Goal: Task Accomplishment & Management: Use online tool/utility

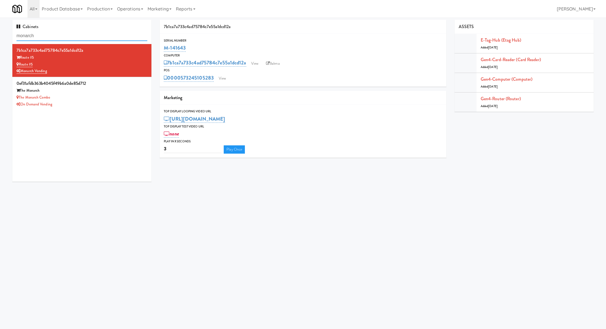
click at [113, 38] on input "monarch" at bounding box center [82, 36] width 131 height 10
paste input "1114 W [PERSON_NAME] - Left - Fridge"
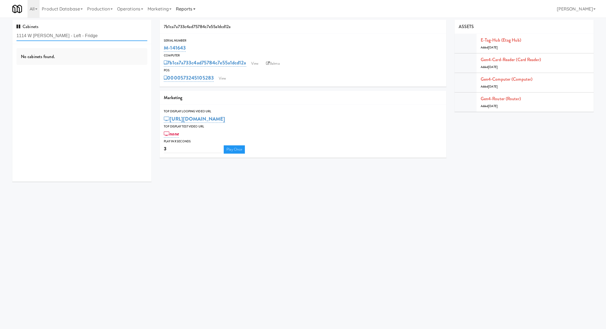
type input "1114 W [PERSON_NAME] - Left - Fridge"
click at [98, 61] on div "1114 W [GEOGRAPHIC_DATA]" at bounding box center [82, 57] width 131 height 7
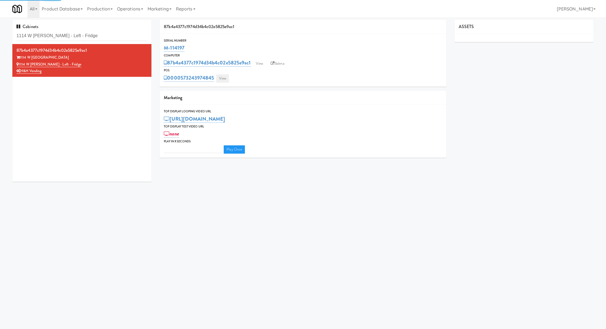
type input "3"
click at [221, 77] on link "View" at bounding box center [222, 78] width 13 height 8
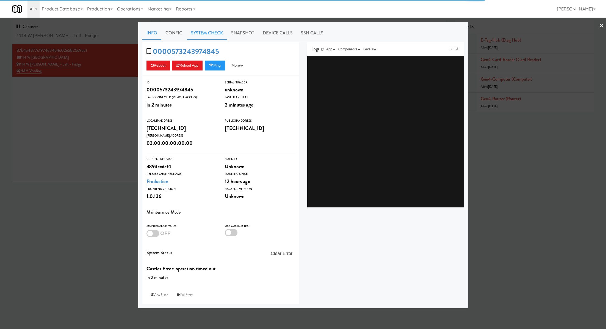
click at [215, 35] on link "System Check" at bounding box center [207, 33] width 40 height 14
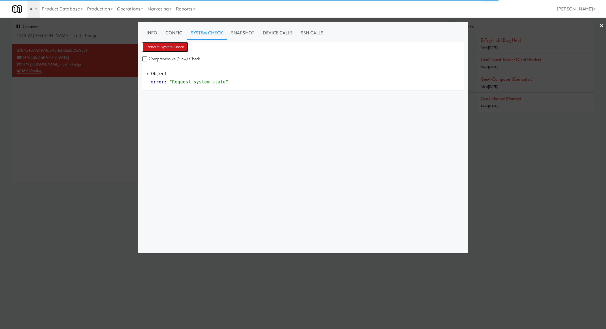
click at [177, 44] on button "Perform System Check" at bounding box center [165, 47] width 46 height 10
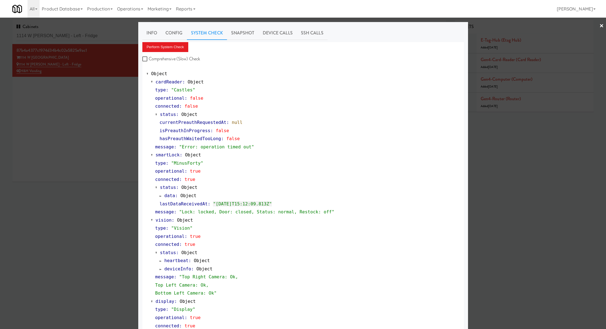
click at [123, 94] on div at bounding box center [303, 164] width 606 height 329
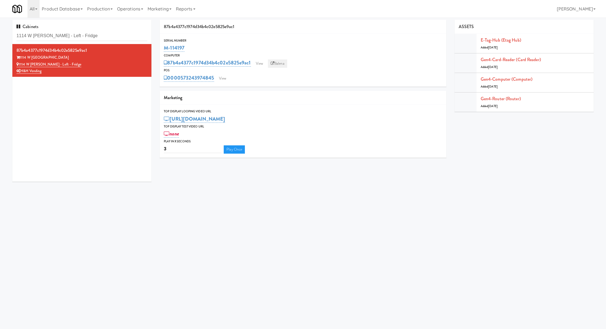
click at [276, 62] on link "Balena" at bounding box center [277, 63] width 19 height 8
click at [226, 77] on link "View" at bounding box center [222, 78] width 13 height 8
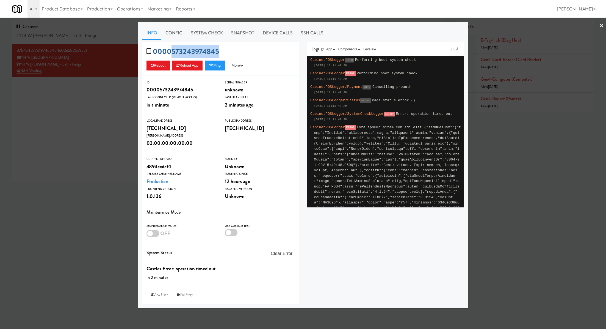
drag, startPoint x: 225, startPoint y: 51, endPoint x: 172, endPoint y: 53, distance: 53.1
click at [172, 53] on div "0000573243974845 Reboot Reload App Ping More Ping Server Restart Server Force R…" at bounding box center [220, 59] width 157 height 34
copy link "573243974845"
click at [122, 88] on div at bounding box center [303, 164] width 606 height 329
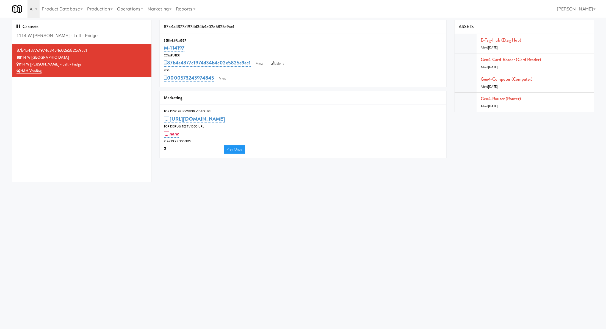
drag, startPoint x: 197, startPoint y: 49, endPoint x: 156, endPoint y: 49, distance: 41.3
click at [156, 49] on div "87b4a4377c1974d34b4c02e5825e9ac1 Serial Number M-114197 Computer 87b4a4377c1974…" at bounding box center [303, 91] width 295 height 142
copy link "M-114197"
click at [492, 100] on link "Gen4-router (Router)" at bounding box center [501, 98] width 40 height 6
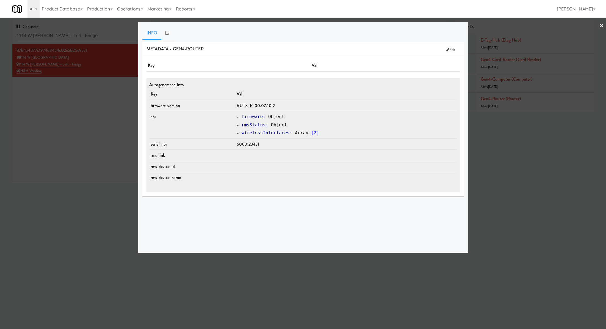
click at [249, 142] on span "6003123431" at bounding box center [248, 144] width 22 height 6
copy span "6003123431"
click at [97, 32] on div at bounding box center [303, 164] width 606 height 329
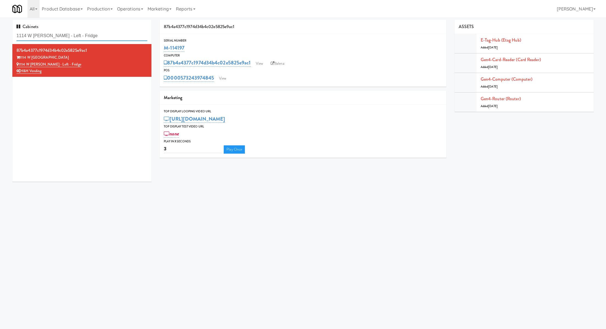
click at [97, 32] on input "1114 W Carroll - Left - Fridge" at bounding box center [82, 36] width 131 height 10
click at [97, 40] on input "1114 W Carroll - Left - Fridge" at bounding box center [82, 36] width 131 height 10
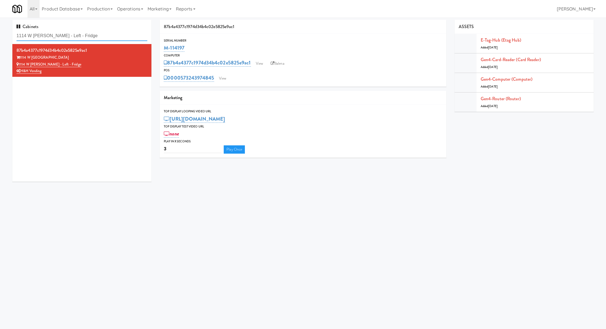
paste input "Herber"
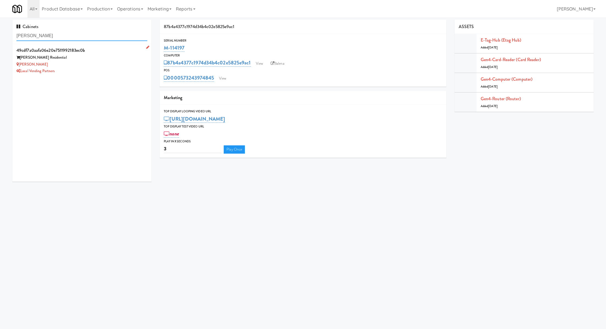
type input "Herbert - Fridge"
click at [97, 58] on div "Herbert Residential" at bounding box center [82, 57] width 131 height 7
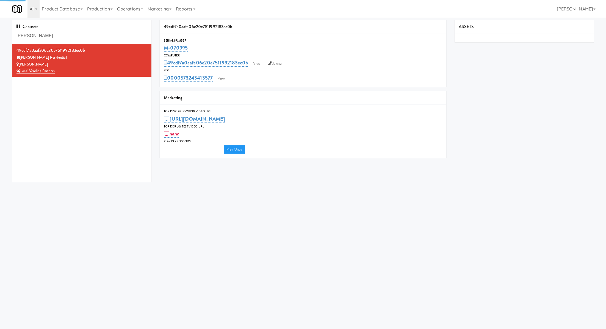
type input "3"
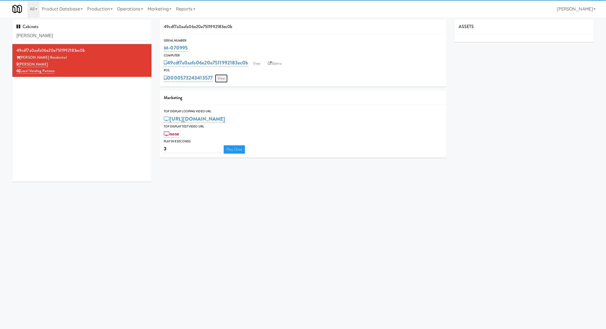
click at [226, 82] on link "View" at bounding box center [221, 78] width 13 height 8
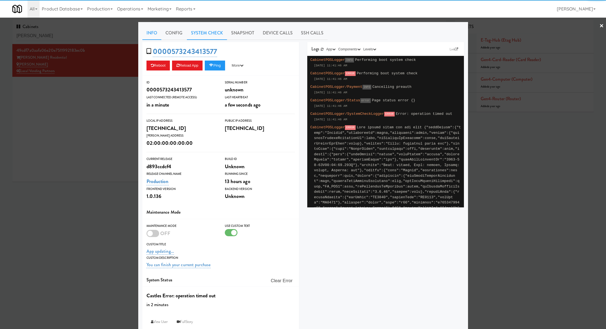
click at [211, 33] on link "System Check" at bounding box center [207, 33] width 40 height 14
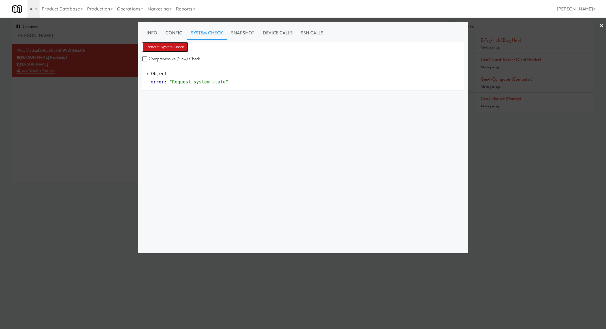
click at [183, 46] on button "Perform System Check" at bounding box center [165, 47] width 46 height 10
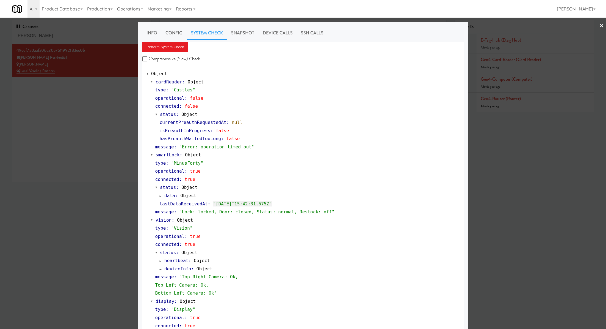
click at [117, 131] on div at bounding box center [303, 164] width 606 height 329
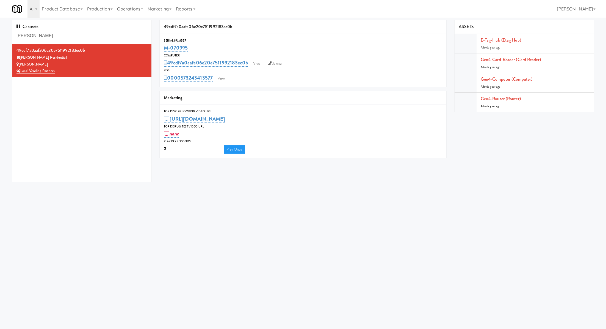
click at [199, 46] on div "M-070995" at bounding box center [303, 47] width 278 height 9
click at [221, 77] on link "View" at bounding box center [221, 78] width 13 height 8
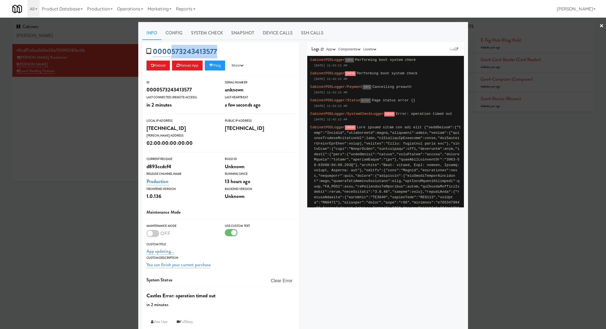
drag, startPoint x: 221, startPoint y: 50, endPoint x: 172, endPoint y: 50, distance: 48.7
click at [172, 50] on div "0000573243413577 Reboot Reload App Ping More Ping Server Restart Server Force R…" at bounding box center [220, 59] width 157 height 34
copy link "573243413577"
click at [107, 100] on div at bounding box center [303, 164] width 606 height 329
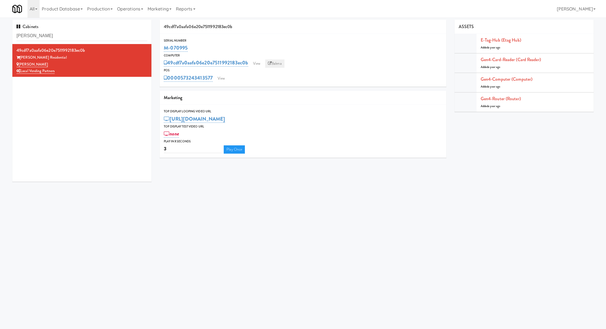
click at [280, 64] on link "Balena" at bounding box center [274, 63] width 19 height 8
drag, startPoint x: 201, startPoint y: 47, endPoint x: 164, endPoint y: 50, distance: 36.6
click at [164, 50] on div "M-070995" at bounding box center [303, 47] width 278 height 9
copy link "M-070995"
click at [222, 83] on div "Serial Number M-070995 Computer 49cdf7a0aafa06e20e7511992183ec0b View Balena PO…" at bounding box center [303, 60] width 287 height 53
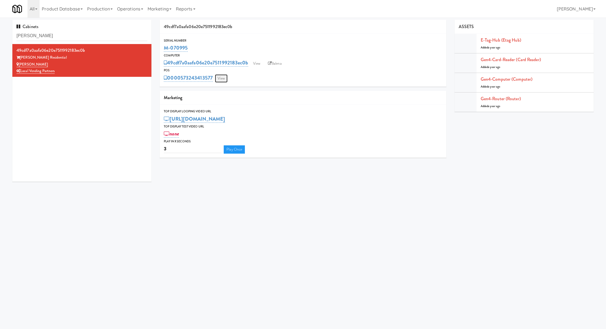
click at [222, 78] on link "View" at bounding box center [221, 78] width 13 height 8
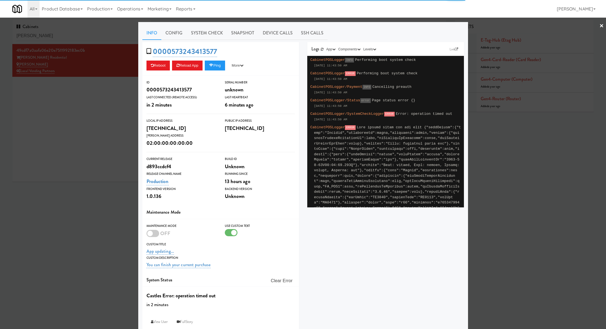
click at [193, 35] on link "System Check" at bounding box center [207, 33] width 40 height 14
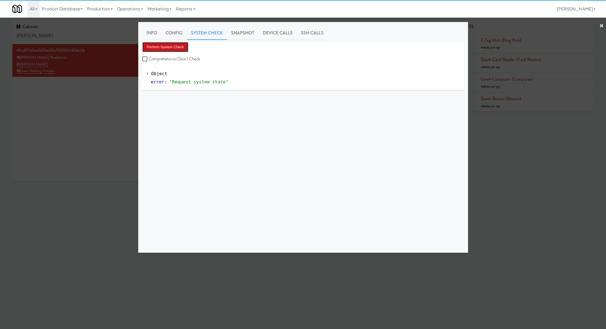
click at [179, 44] on button "Perform System Check" at bounding box center [165, 47] width 46 height 10
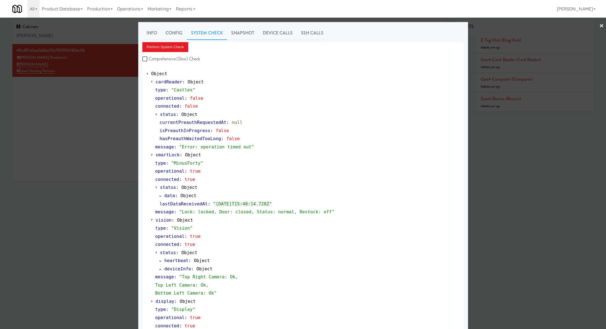
click at [73, 34] on div at bounding box center [303, 164] width 606 height 329
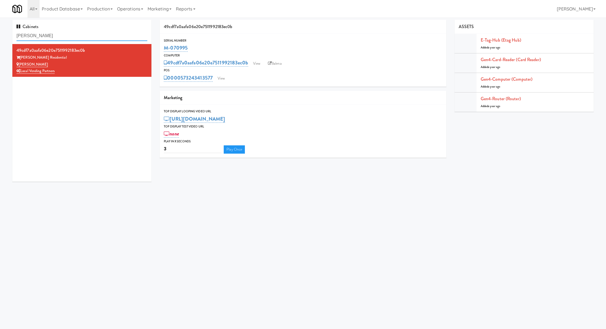
click at [73, 34] on input "Herbert - Fridge" at bounding box center [82, 36] width 131 height 10
drag, startPoint x: 192, startPoint y: 48, endPoint x: 162, endPoint y: 48, distance: 30.0
click at [162, 48] on div "Serial Number M-070995" at bounding box center [303, 45] width 287 height 15
copy link "M-070995"
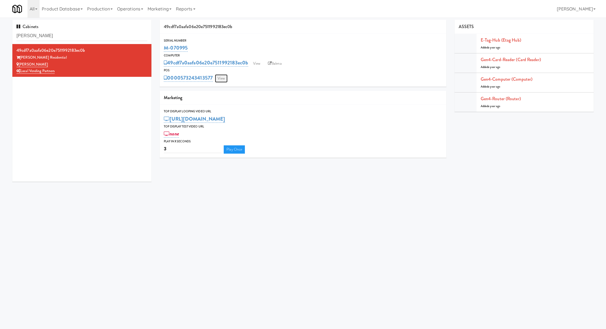
click at [224, 76] on link "View" at bounding box center [221, 78] width 13 height 8
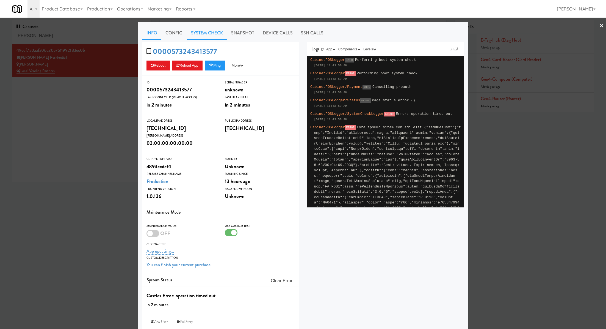
click at [216, 33] on link "System Check" at bounding box center [207, 33] width 40 height 14
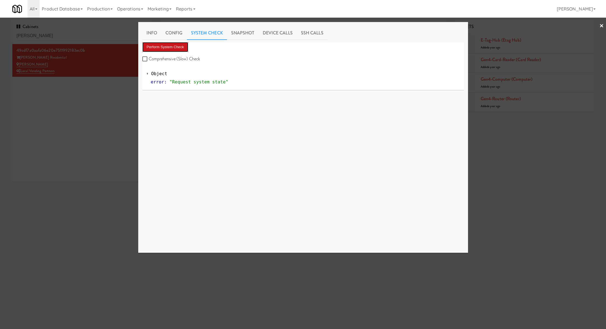
click at [186, 48] on button "Perform System Check" at bounding box center [165, 47] width 46 height 10
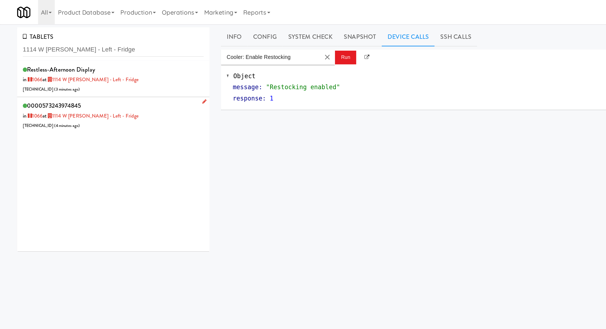
type input "1114 W [PERSON_NAME] - Left - Fridge"
click at [97, 87] on div "0000573243974845 in 1066 at 1114 W Carroll - Left - Fridge 206.0.69.141 ( 4 min…" at bounding box center [82, 83] width 131 height 22
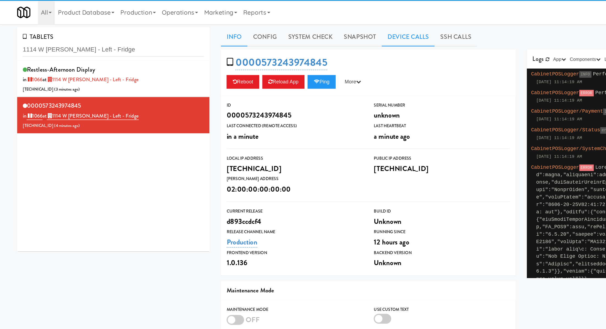
click at [293, 32] on link "Device Calls" at bounding box center [295, 27] width 38 height 14
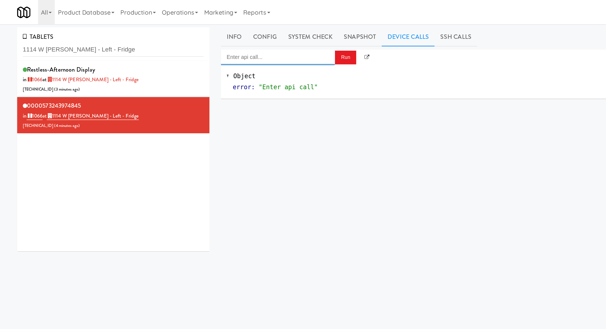
click at [226, 42] on input "Enter api call..." at bounding box center [201, 41] width 83 height 11
click at [215, 56] on div "http://localhost:3000/cooler/restocking-mode/enable" at bounding box center [201, 57] width 74 height 7
type input "Cooler: Enable Restocking"
click at [252, 42] on button "Run" at bounding box center [249, 42] width 15 height 10
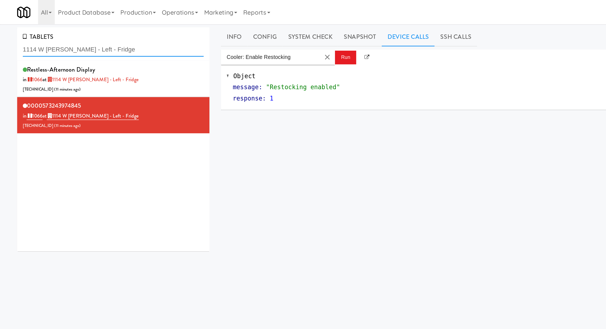
click at [87, 38] on input "1114 W [PERSON_NAME] - Left - Fridge" at bounding box center [82, 36] width 131 height 10
click at [87, 38] on input "1114 W Carroll - Left - Fridge" at bounding box center [82, 36] width 131 height 10
paste input "605 Cooler 1"
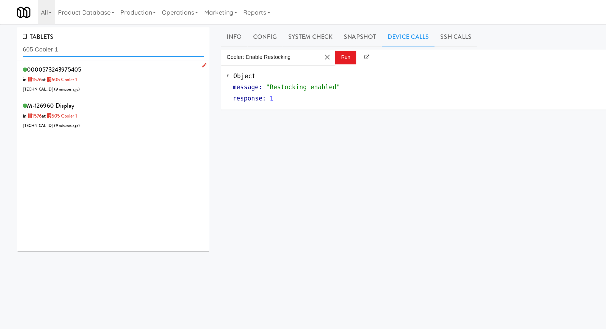
type input "605 Cooler 1"
click at [83, 59] on div "0000573243975405 in 1576 at 605 Cooler 1 206.0.69.101 ( 9 minutes ago )" at bounding box center [82, 57] width 131 height 22
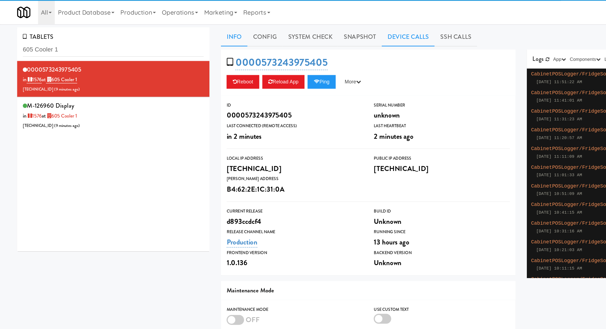
click at [283, 32] on link "Device Calls" at bounding box center [295, 27] width 38 height 14
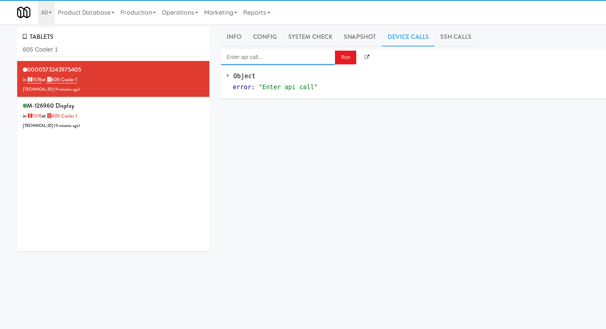
click at [227, 40] on input "Enter api call..." at bounding box center [201, 41] width 83 height 11
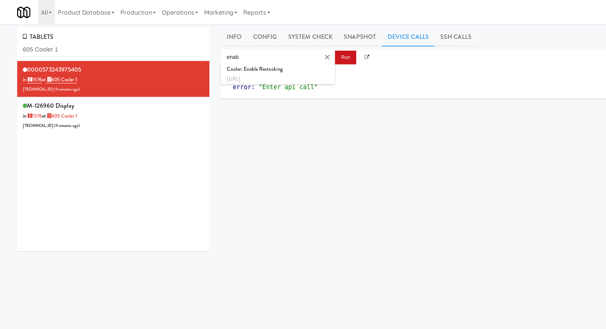
drag, startPoint x: 229, startPoint y: 51, endPoint x: 245, endPoint y: 43, distance: 18.5
click at [229, 51] on div "Cooler: Enable Restocking" at bounding box center [201, 49] width 74 height 7
type input "Cooler: Enable Restocking"
click at [251, 43] on button "Run" at bounding box center [249, 42] width 15 height 10
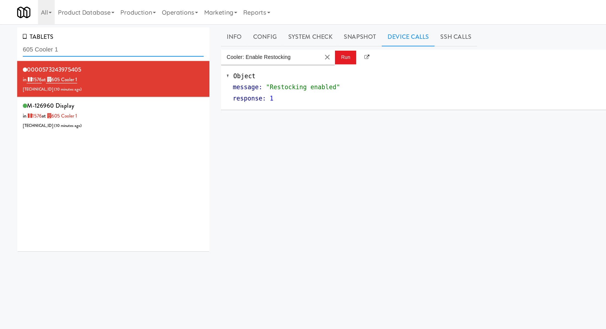
click at [46, 38] on input "605 Cooler 1" at bounding box center [82, 36] width 131 height 10
paste input "Capital Height Cooler"
click at [46, 38] on input "605 Cooler 1Capital Height Cooler" at bounding box center [82, 36] width 131 height 10
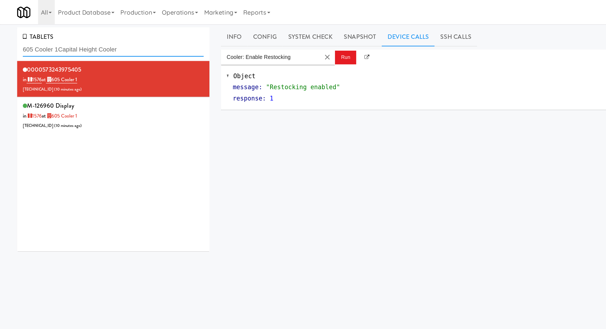
click at [46, 38] on input "605 Cooler 1Capital Height Cooler" at bounding box center [82, 36] width 131 height 10
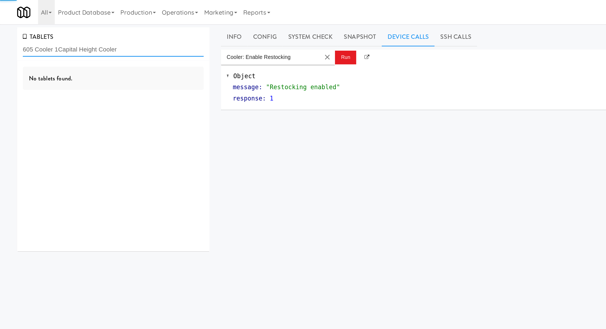
paste input "text"
type input "Capital Height Cooler"
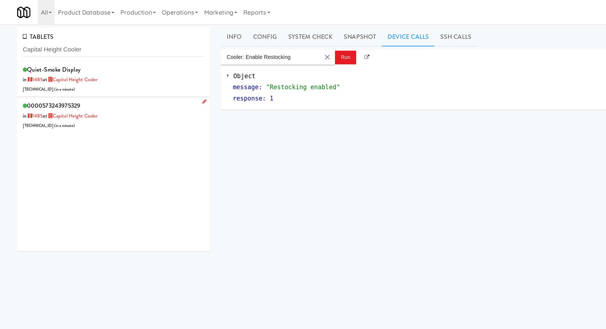
click at [93, 76] on div "0000573243975329 in 1485 at Capital Height Cooler 206.0.69.125 ( in a minute )" at bounding box center [82, 83] width 131 height 22
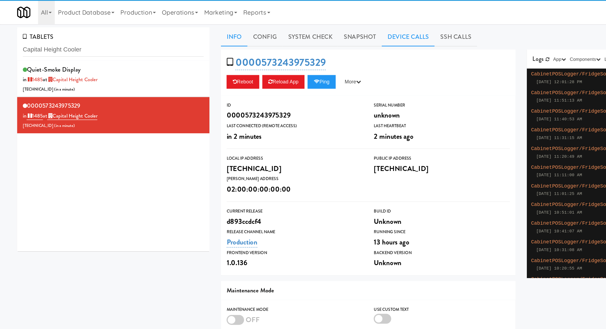
click at [297, 27] on link "Device Calls" at bounding box center [295, 27] width 38 height 14
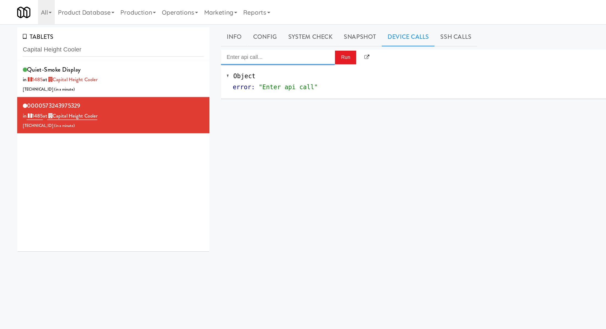
click at [225, 45] on input "Enter api call..." at bounding box center [201, 41] width 83 height 11
click at [226, 56] on div "http://localhost:3000/cooler/restocking-mode/enable" at bounding box center [201, 57] width 74 height 7
type input "Cooler: Enable Restocking"
click at [250, 43] on button "Run" at bounding box center [249, 42] width 15 height 10
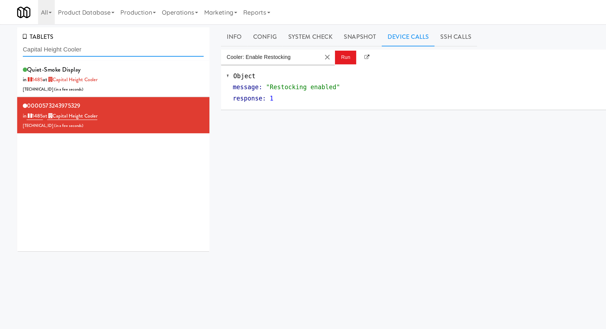
click at [46, 40] on input "Capital Height Cooler" at bounding box center [82, 36] width 131 height 10
paste input "Bradlee - Cooler - Left"
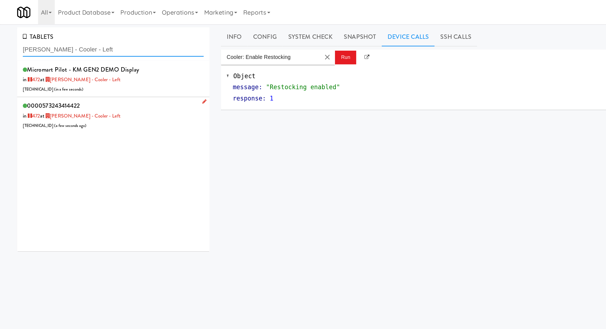
type input "Bradlee - Cooler - Left"
click at [111, 78] on div "0000573243414422 in 472 at Bradlee - Cooler - Left 206.0.69.124 ( a few seconds…" at bounding box center [82, 83] width 131 height 22
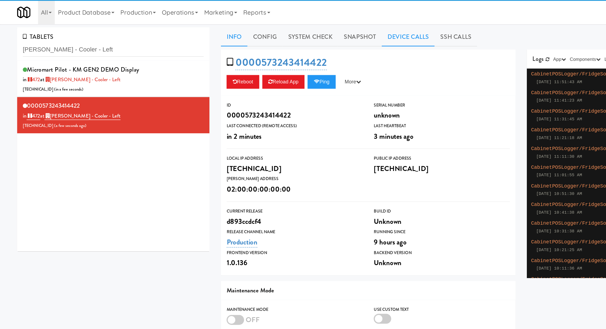
click at [289, 31] on link "Device Calls" at bounding box center [295, 27] width 38 height 14
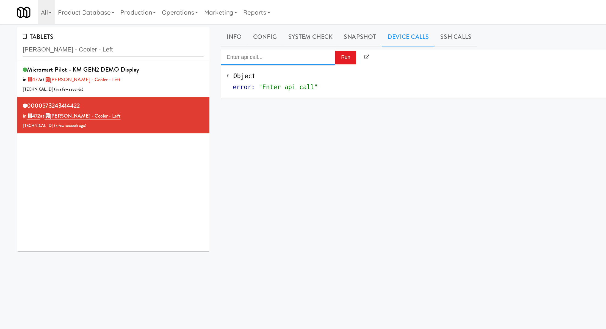
click at [239, 39] on input "Enter api call..." at bounding box center [201, 41] width 83 height 11
click at [232, 53] on div "Cooler: Enable Restocking" at bounding box center [201, 49] width 74 height 7
type input "Cooler: Enable Restocking"
click at [249, 42] on button "Run" at bounding box center [249, 42] width 15 height 10
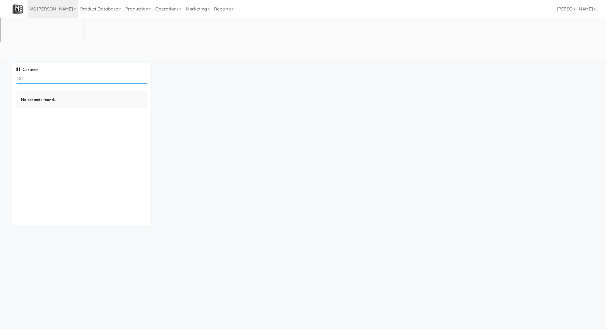
click at [101, 74] on input "134" at bounding box center [82, 79] width 131 height 10
click at [49, 10] on link "MS [PERSON_NAME]" at bounding box center [53, 9] width 51 height 18
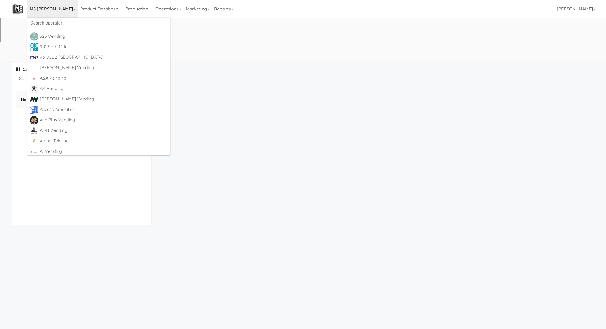
click at [50, 20] on input "text" at bounding box center [69, 23] width 83 height 8
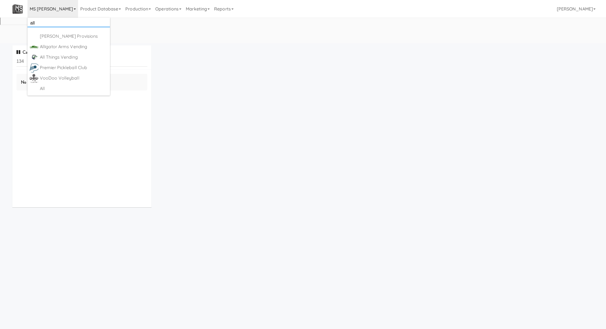
type input "all"
click at [62, 85] on div "All" at bounding box center [74, 88] width 68 height 8
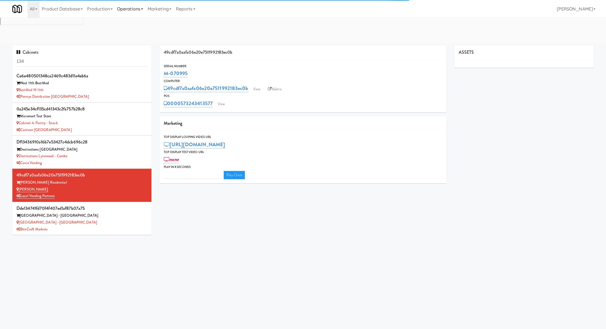
type input "3"
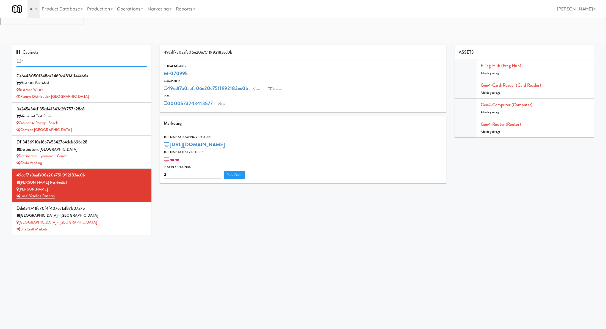
click at [89, 56] on input "134" at bounding box center [82, 61] width 131 height 10
paste input "HP Employee Lounge Pantry"
click at [89, 56] on input "134HP Employee Lounge Pantry" at bounding box center [82, 61] width 131 height 10
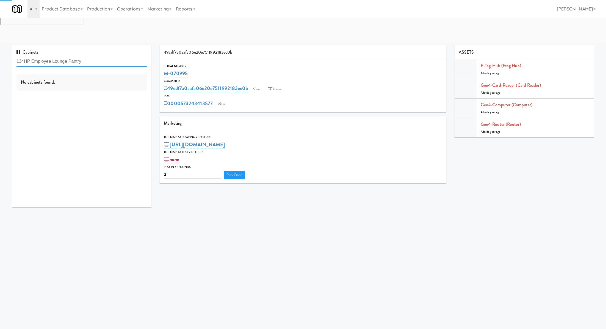
click at [89, 56] on input "134HP Employee Lounge Pantry" at bounding box center [82, 61] width 131 height 10
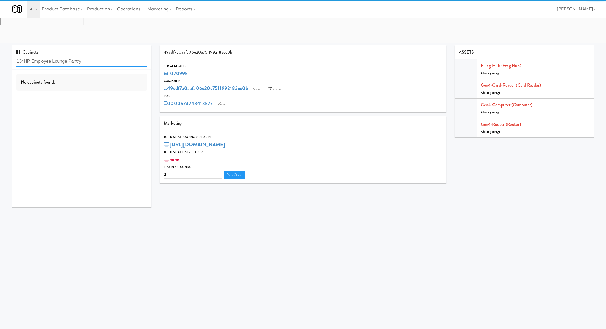
paste input "text"
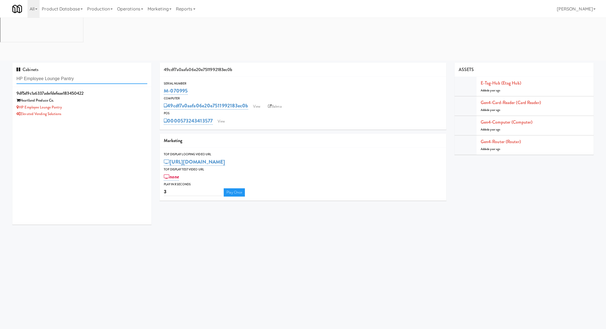
type input "HP Employee Lounge Pantry"
click at [123, 97] on div "Heartland Produce Co." at bounding box center [82, 100] width 131 height 7
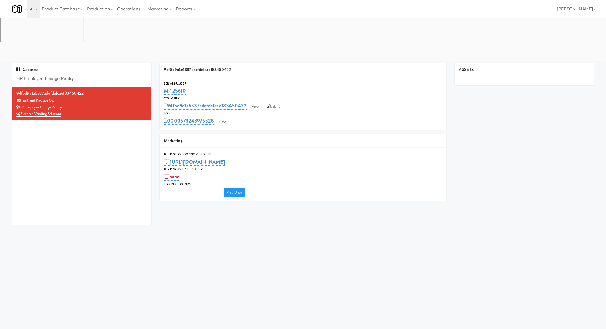
type input "3"
click at [223, 117] on link "View" at bounding box center [222, 121] width 13 height 8
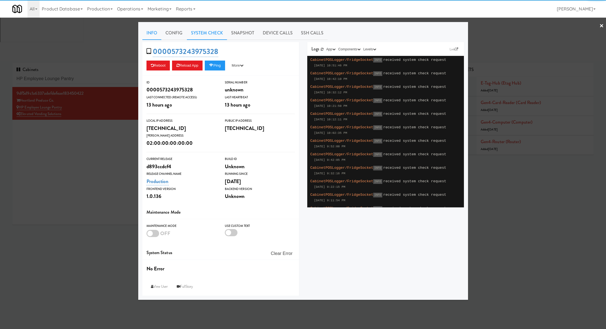
click at [211, 33] on link "System Check" at bounding box center [207, 33] width 40 height 14
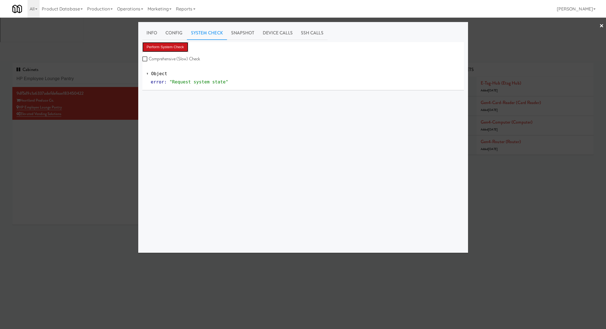
click at [178, 46] on button "Perform System Check" at bounding box center [165, 47] width 46 height 10
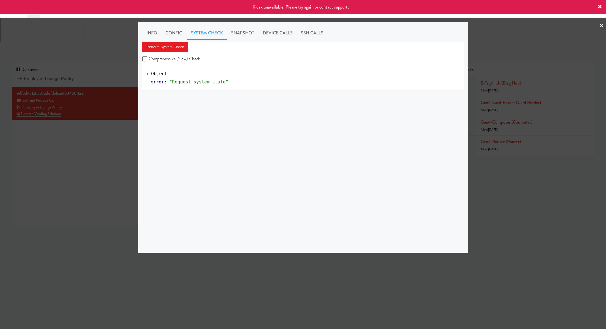
click at [111, 98] on div at bounding box center [303, 164] width 606 height 329
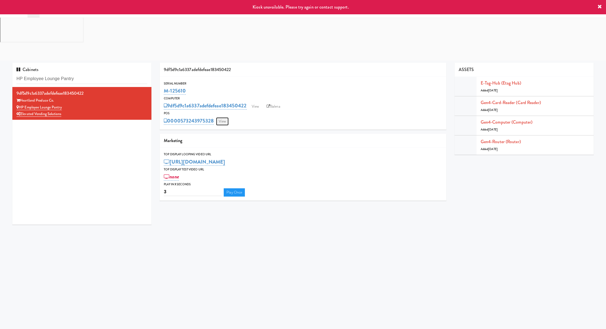
click at [224, 117] on link "View" at bounding box center [222, 121] width 13 height 8
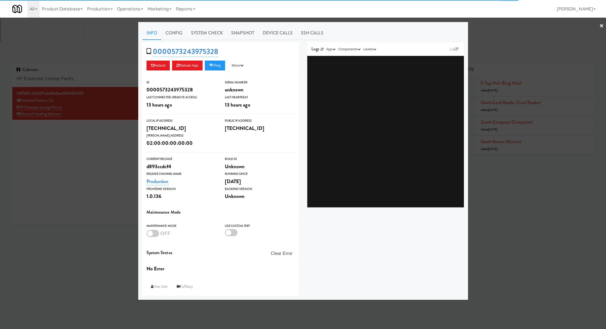
click at [110, 96] on div at bounding box center [303, 164] width 606 height 329
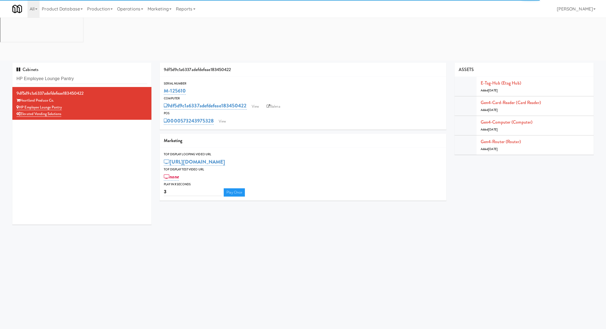
click at [270, 101] on div "9df5d9c1a6337adefdefeae183450422 View Balena" at bounding box center [303, 105] width 278 height 9
click at [272, 102] on link "Balena" at bounding box center [273, 106] width 19 height 8
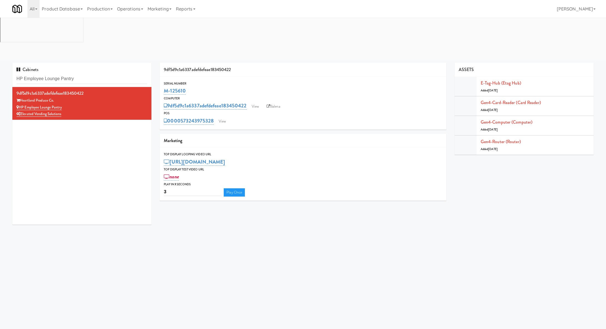
drag, startPoint x: 189, startPoint y: 48, endPoint x: 162, endPoint y: 48, distance: 26.7
click at [162, 81] on div "Serial Number M-125610" at bounding box center [303, 88] width 287 height 15
copy link "M-125610"
click at [221, 117] on link "View" at bounding box center [222, 121] width 13 height 8
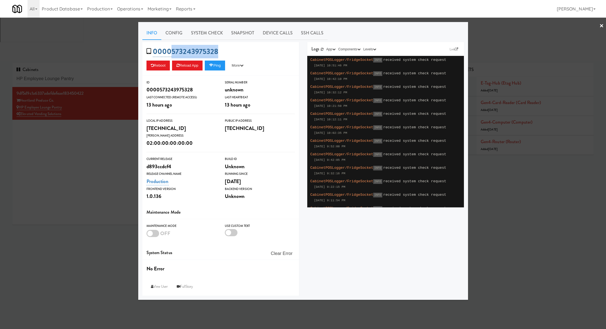
drag, startPoint x: 231, startPoint y: 53, endPoint x: 173, endPoint y: 53, distance: 58.3
click at [173, 53] on div "0000573243975328 Reboot Reload App Ping More Ping Server Restart Server Force R…" at bounding box center [220, 59] width 157 height 34
copy link "573243975328"
click at [120, 155] on div at bounding box center [303, 164] width 606 height 329
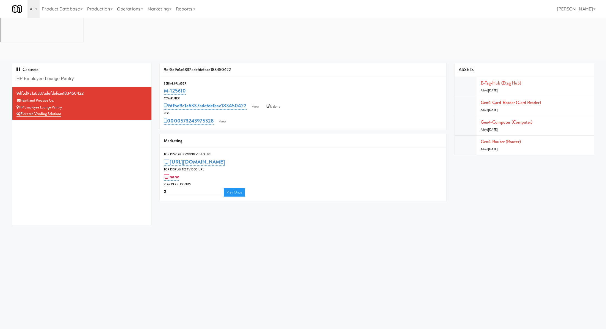
drag, startPoint x: 196, startPoint y: 50, endPoint x: 162, endPoint y: 50, distance: 33.3
click at [162, 81] on div "Serial Number M-125610" at bounding box center [303, 88] width 287 height 15
copy link "M-125610"
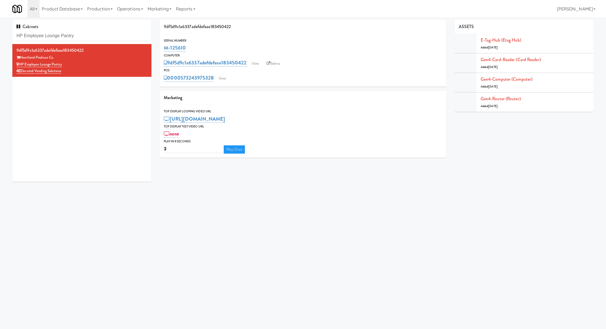
copy link "M-125610"
click at [113, 33] on input "HP Employee Lounge Pantry" at bounding box center [82, 36] width 131 height 10
click at [226, 80] on link "View" at bounding box center [222, 78] width 13 height 8
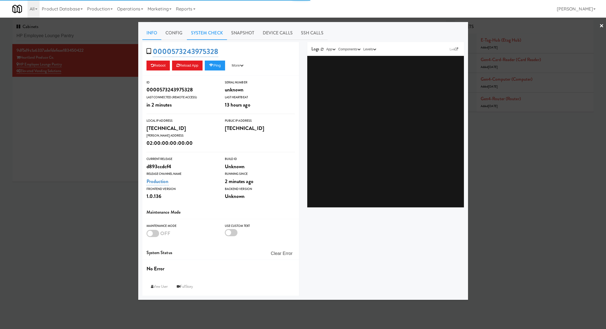
click at [209, 34] on link "System Check" at bounding box center [207, 33] width 40 height 14
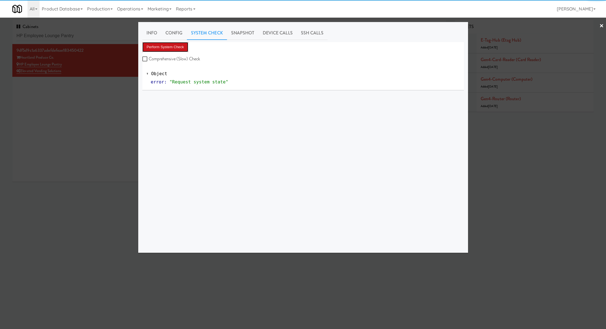
click at [180, 45] on button "Perform System Check" at bounding box center [165, 47] width 46 height 10
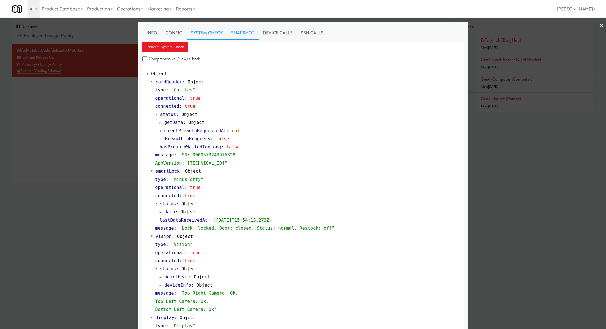
click at [244, 34] on link "Snapshot" at bounding box center [243, 33] width 32 height 14
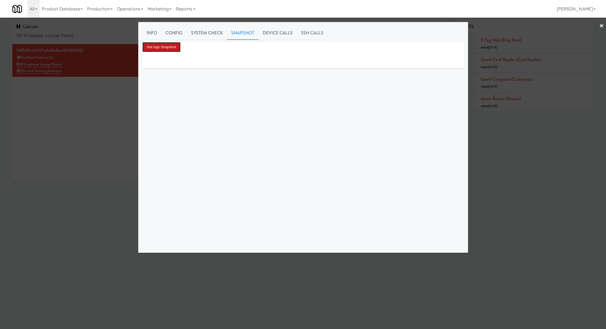
click at [176, 49] on button "Get App Snapshot" at bounding box center [161, 47] width 38 height 10
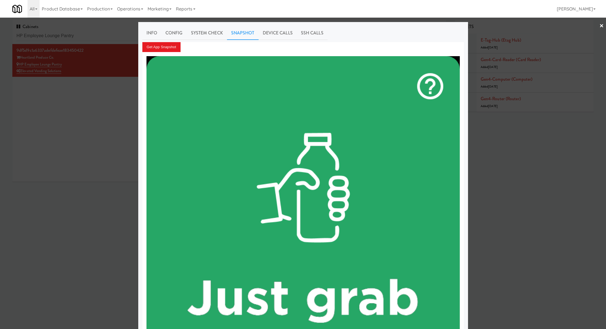
click at [103, 34] on div at bounding box center [303, 164] width 606 height 329
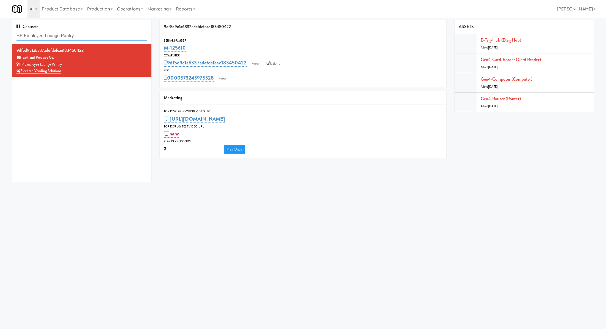
click at [103, 34] on input "HP Employee Lounge Pantry" at bounding box center [82, 36] width 131 height 10
paste input "arbour Cay - Cooler - Left"
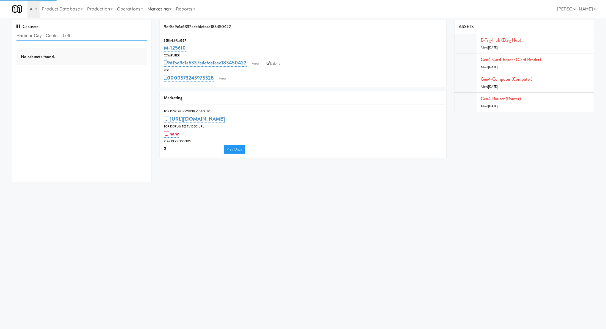
type input "Harbour Cay - Cooler - Left"
click at [128, 49] on div "7e6a8eda6a4318b7ff2d36b62f374726" at bounding box center [82, 50] width 131 height 8
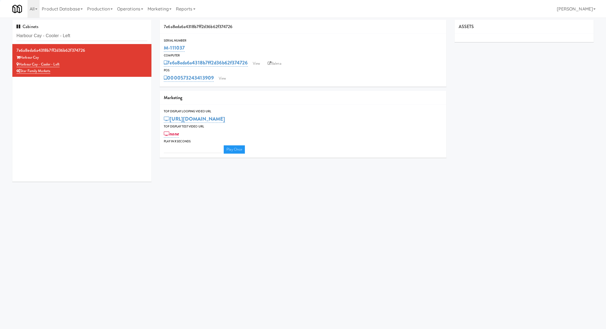
type input "3"
click at [227, 81] on link "View" at bounding box center [222, 78] width 13 height 8
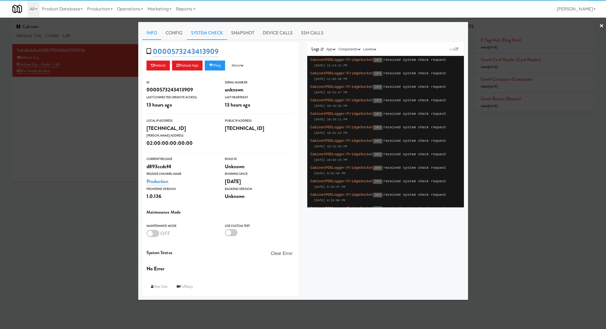
click at [204, 34] on link "System Check" at bounding box center [207, 33] width 40 height 14
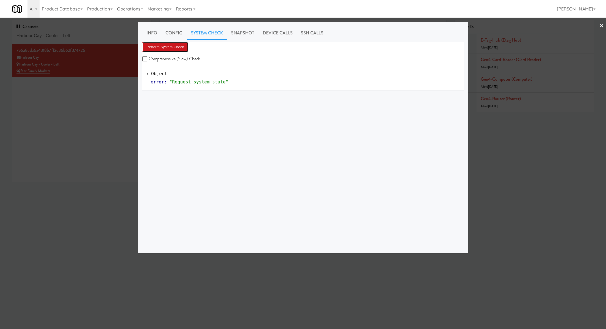
click at [182, 44] on button "Perform System Check" at bounding box center [165, 47] width 46 height 10
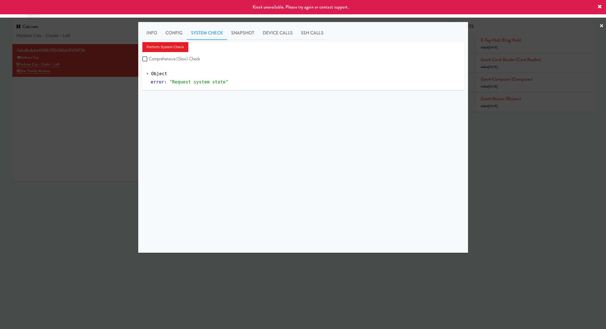
click at [107, 106] on div at bounding box center [303, 164] width 606 height 329
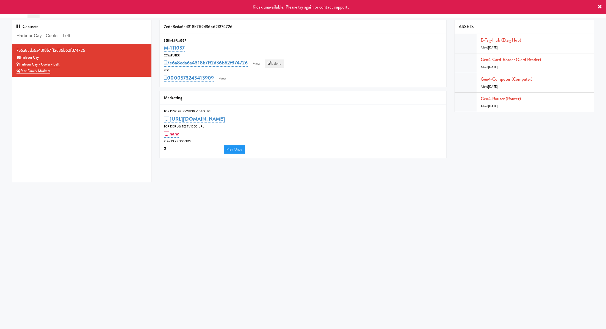
click at [278, 62] on link "Balena" at bounding box center [274, 63] width 19 height 8
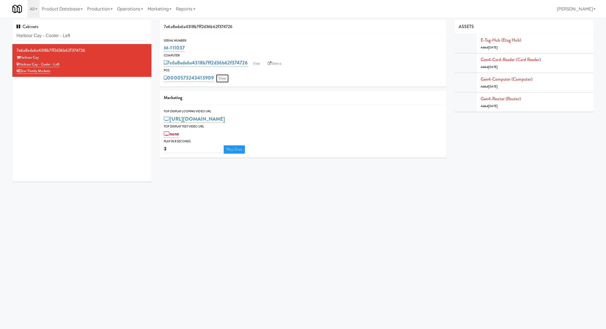
click at [225, 78] on link "View" at bounding box center [222, 78] width 13 height 8
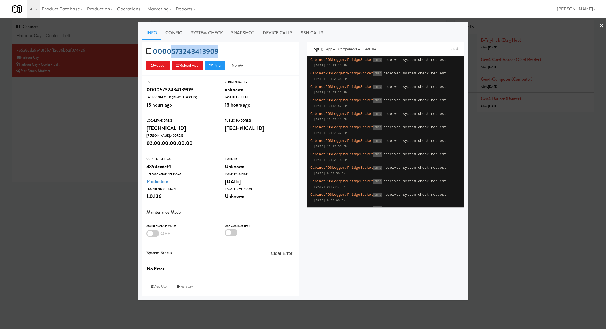
drag, startPoint x: 230, startPoint y: 48, endPoint x: 172, endPoint y: 50, distance: 57.2
click at [172, 50] on div "0000573243413909 Reboot Reload App Ping More Ping Server Restart Server Force R…" at bounding box center [220, 59] width 157 height 34
copy link "573243413909"
click at [107, 93] on div at bounding box center [303, 164] width 606 height 329
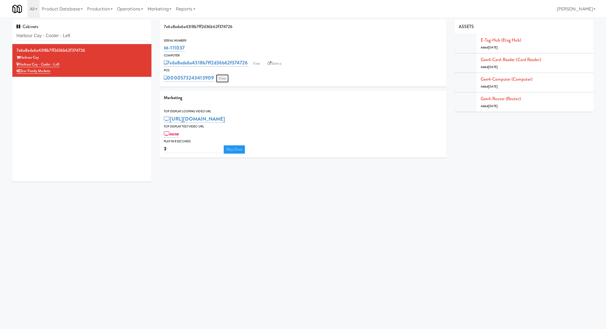
click at [221, 79] on link "View" at bounding box center [222, 78] width 13 height 8
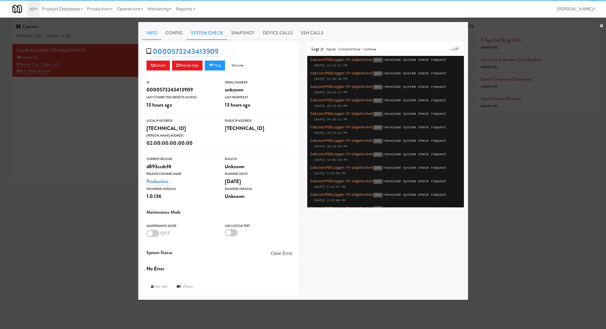
click at [202, 38] on link "System Check" at bounding box center [207, 33] width 40 height 14
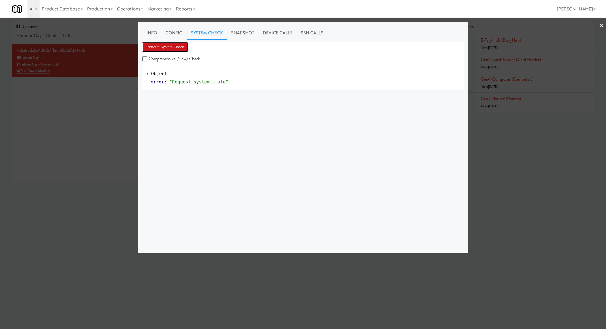
click at [181, 49] on button "Perform System Check" at bounding box center [165, 47] width 46 height 10
click at [166, 48] on button "Perform System Check" at bounding box center [165, 47] width 46 height 10
click at [95, 102] on div at bounding box center [303, 164] width 606 height 329
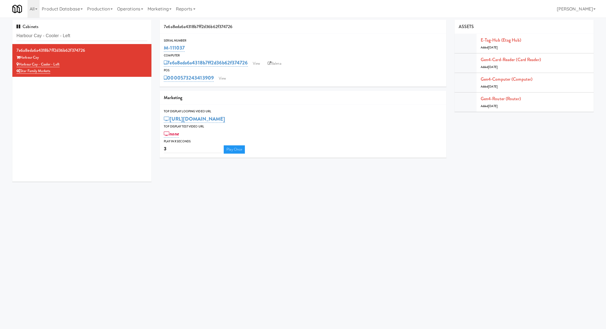
drag, startPoint x: 190, startPoint y: 50, endPoint x: 163, endPoint y: 50, distance: 27.5
click at [163, 50] on div "Serial Number M-111037" at bounding box center [303, 45] width 287 height 15
copy link "M-111037"
click at [99, 33] on input "Harbour Cay - Cooler - Left" at bounding box center [82, 36] width 131 height 10
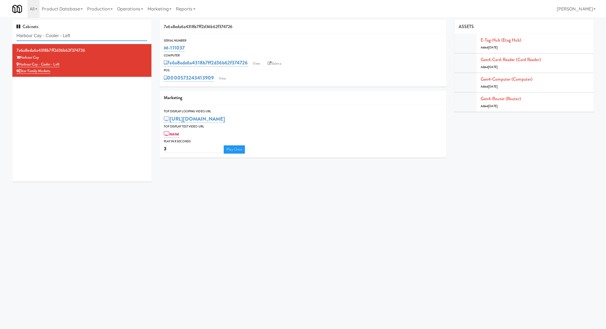
click at [99, 33] on input "Harbour Cay - Cooler - Left" at bounding box center [82, 36] width 131 height 10
paste input "605 Cooler 1"
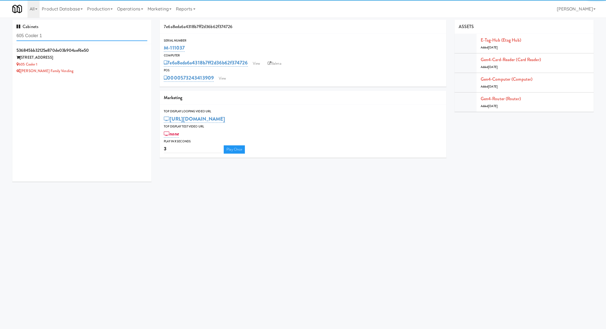
type input "605 Cooler 1"
click at [108, 55] on div "605 Place" at bounding box center [82, 57] width 131 height 7
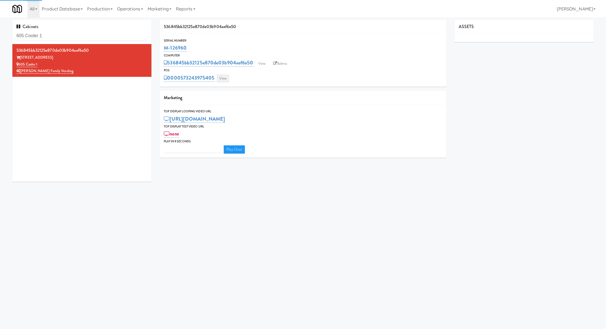
type input "3"
click at [219, 79] on link "View" at bounding box center [223, 78] width 13 height 8
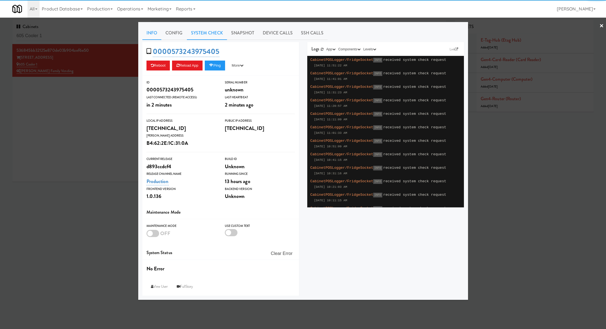
click at [207, 34] on link "System Check" at bounding box center [207, 33] width 40 height 14
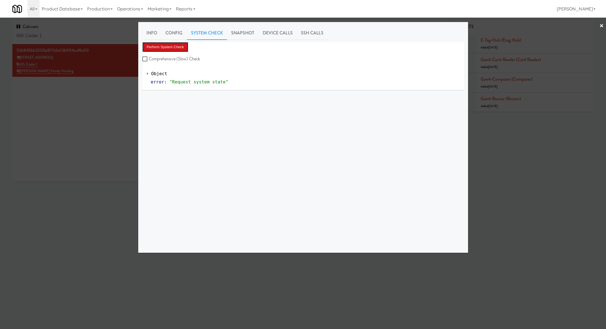
click at [179, 50] on button "Perform System Check" at bounding box center [165, 47] width 46 height 10
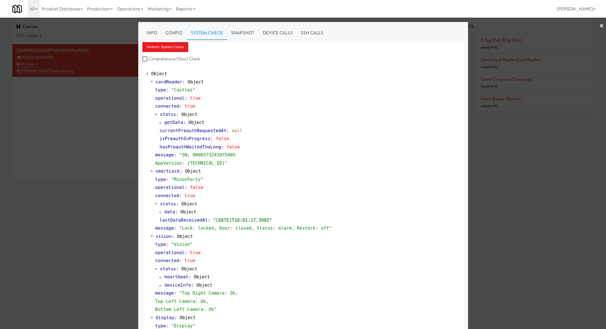
click at [88, 32] on div at bounding box center [303, 164] width 606 height 329
click at [88, 32] on input "605 Cooler 1" at bounding box center [82, 36] width 131 height 10
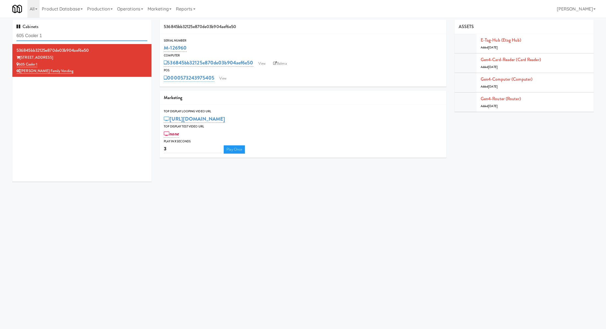
click at [88, 32] on input "605 Cooler 1" at bounding box center [82, 36] width 131 height 10
paste input "Capital Height Cooler"
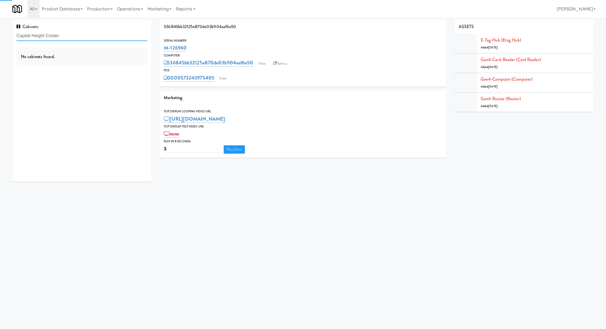
type input "Capital Height Cooler"
click at [115, 56] on div "Residences at Capitol Heights" at bounding box center [82, 57] width 131 height 7
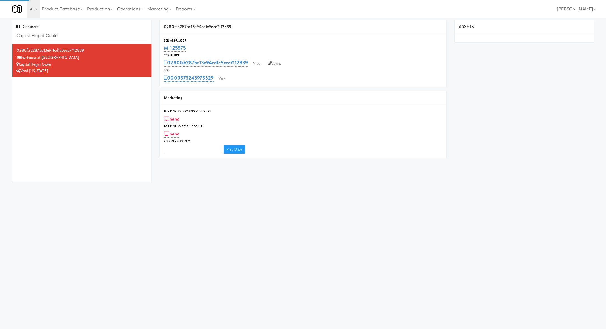
type input "3"
click at [225, 75] on link "View" at bounding box center [222, 78] width 13 height 8
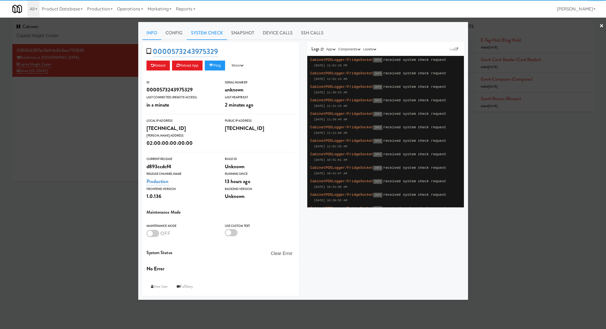
click at [205, 32] on link "System Check" at bounding box center [207, 33] width 40 height 14
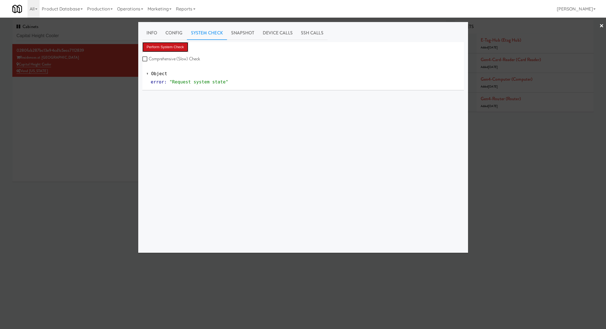
click at [181, 50] on button "Perform System Check" at bounding box center [165, 47] width 46 height 10
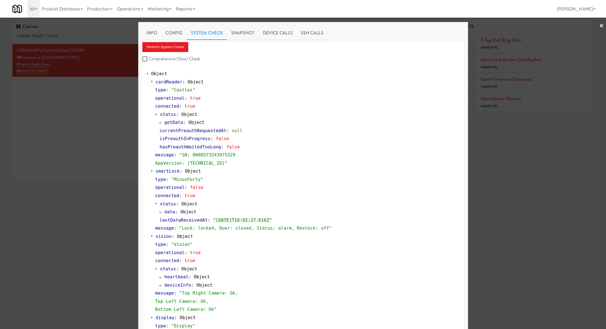
click at [103, 36] on div at bounding box center [303, 164] width 606 height 329
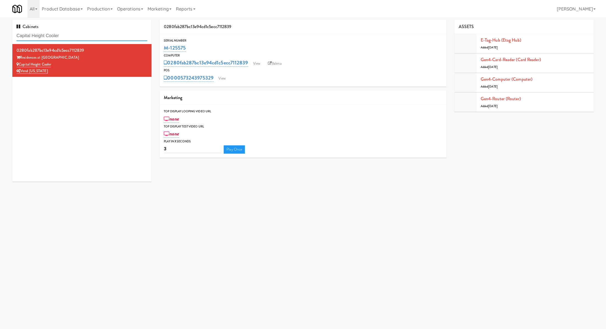
click at [103, 36] on input "Capital Height Cooler" at bounding box center [82, 36] width 131 height 10
paste input "Bradlee - Cooler - Left"
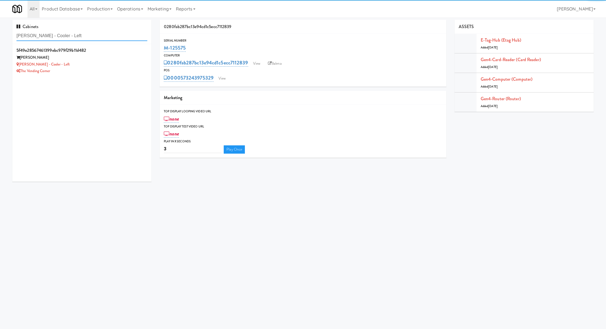
type input "Bradlee - Cooler - Left"
click at [120, 72] on div "The Vending Corner" at bounding box center [82, 71] width 131 height 7
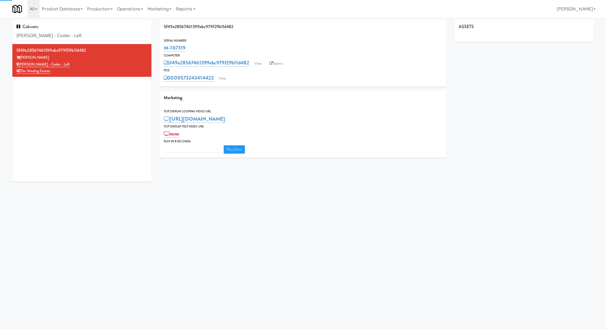
type input "3"
click at [223, 79] on link "View" at bounding box center [222, 78] width 13 height 8
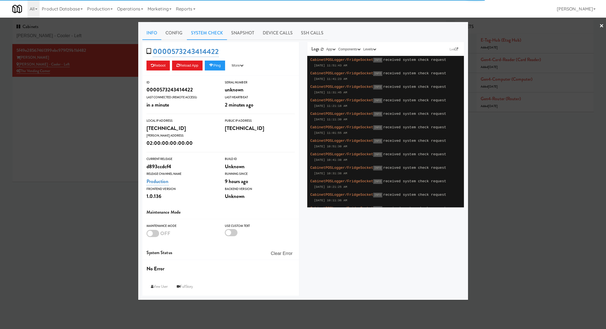
click at [202, 36] on link "System Check" at bounding box center [207, 33] width 40 height 14
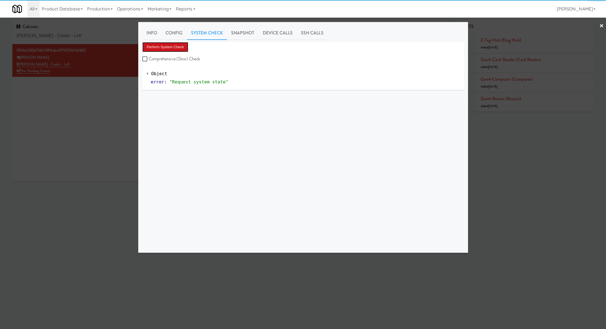
click at [187, 46] on button "Perform System Check" at bounding box center [165, 47] width 46 height 10
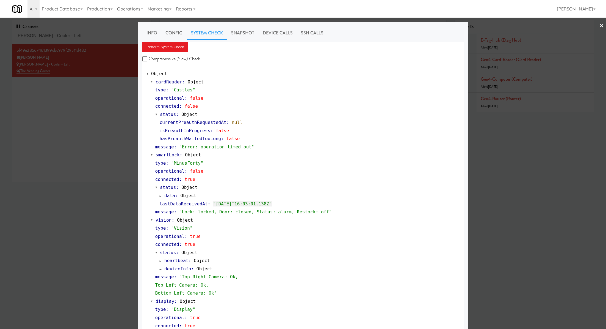
click at [101, 36] on div at bounding box center [303, 164] width 606 height 329
click at [101, 36] on input "Bradlee - Cooler - Left" at bounding box center [82, 36] width 131 height 10
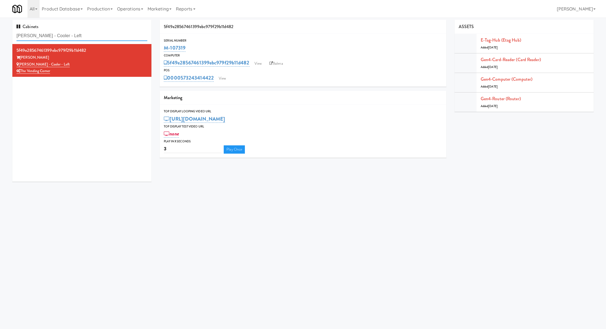
click at [101, 36] on input "Bradlee - Cooler - Left" at bounding box center [82, 36] width 131 height 10
paste input "Terra Cooler"
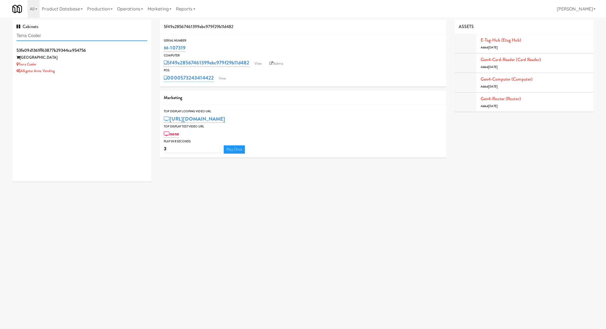
type input "Terra Cooler"
click at [108, 57] on div "Terra House" at bounding box center [82, 57] width 131 height 7
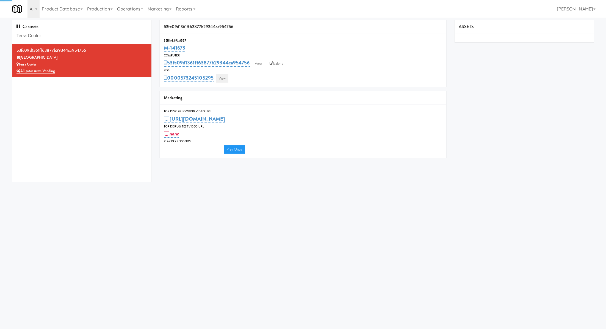
type input "3"
click at [225, 78] on link "View" at bounding box center [222, 78] width 13 height 8
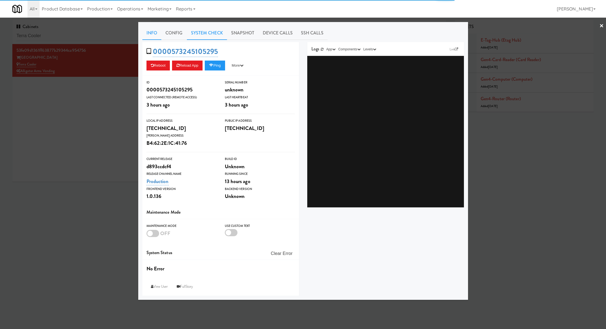
click at [211, 36] on link "System Check" at bounding box center [207, 33] width 40 height 14
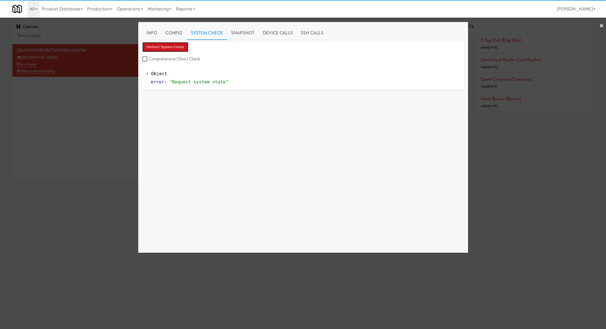
click at [188, 47] on button "Perform System Check" at bounding box center [165, 47] width 46 height 10
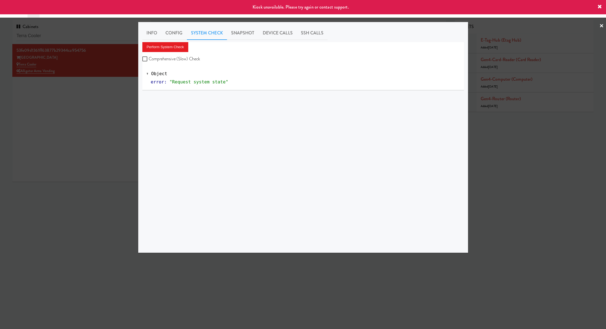
click at [95, 99] on div at bounding box center [303, 164] width 606 height 329
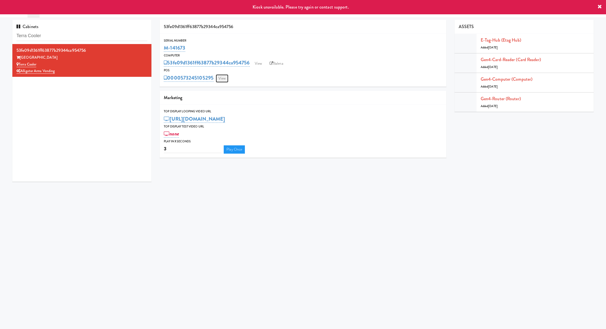
click at [223, 79] on link "View" at bounding box center [222, 78] width 13 height 8
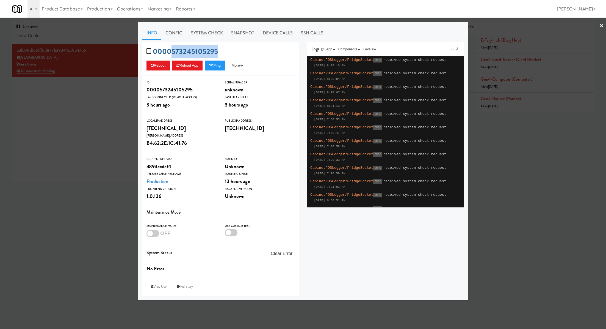
drag, startPoint x: 229, startPoint y: 49, endPoint x: 170, endPoint y: 51, distance: 58.9
click at [170, 51] on div "0000573245105295 Reboot Reload App Ping More Ping Server Restart Server Force R…" at bounding box center [220, 59] width 157 height 34
copy link "573245105295"
click at [98, 99] on div at bounding box center [303, 164] width 606 height 329
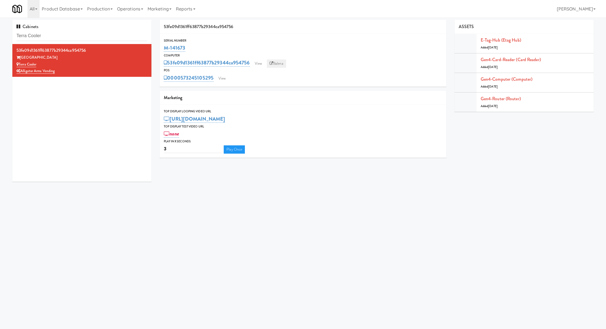
click at [281, 64] on link "Balena" at bounding box center [276, 63] width 19 height 8
click at [57, 35] on input "Terra Cooler" at bounding box center [82, 36] width 131 height 10
drag, startPoint x: 194, startPoint y: 45, endPoint x: 165, endPoint y: 45, distance: 29.2
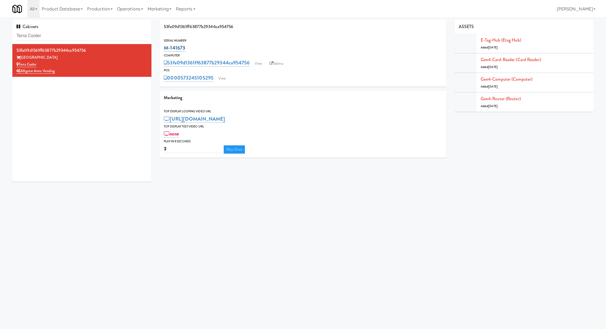
click at [165, 45] on div "M-141673" at bounding box center [303, 47] width 278 height 9
copy link "M-141673"
click at [89, 37] on input "Terra Cooler" at bounding box center [82, 36] width 131 height 10
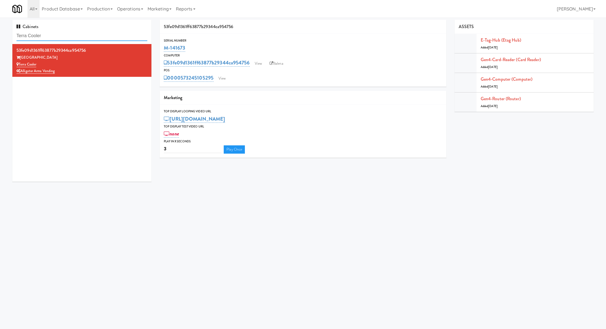
click at [111, 35] on input "Terra Cooler" at bounding box center [82, 36] width 131 height 10
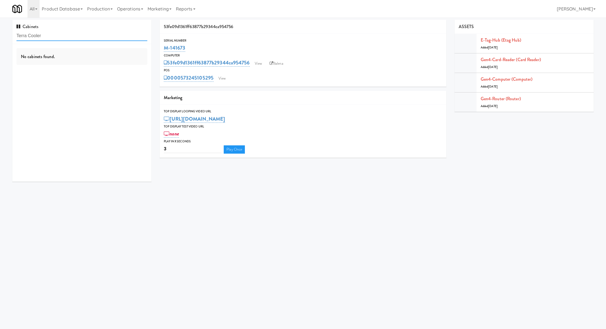
paste input "Crystal Flats"
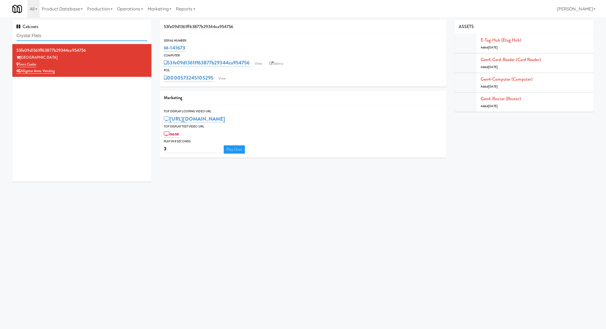
type input "Crystal Flats"
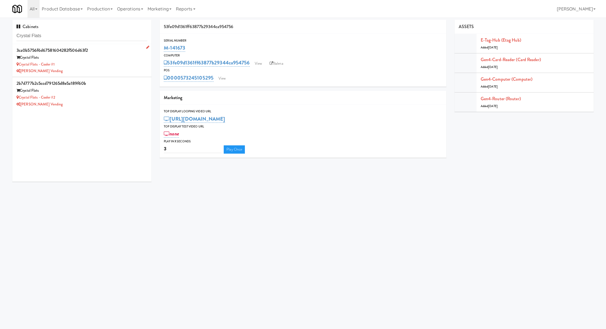
click at [114, 63] on div "Crystal Flats - Cooler #1" at bounding box center [82, 64] width 131 height 7
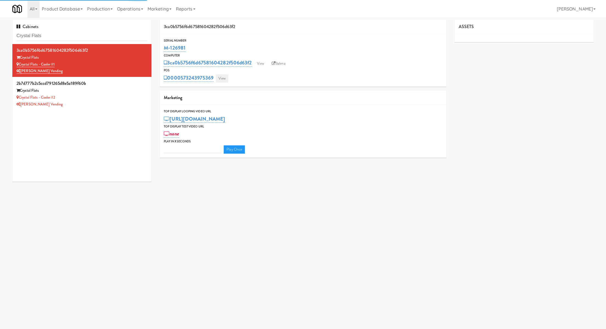
type input "3"
click at [222, 78] on link "View" at bounding box center [222, 78] width 13 height 8
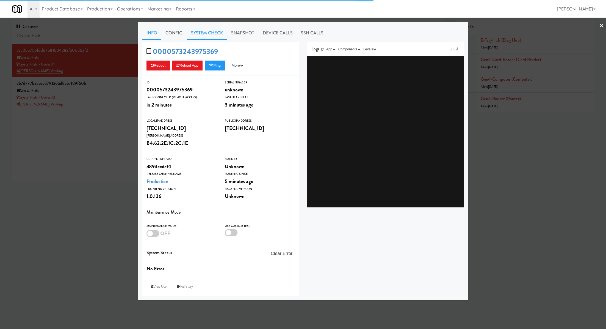
click at [211, 29] on link "System Check" at bounding box center [207, 33] width 40 height 14
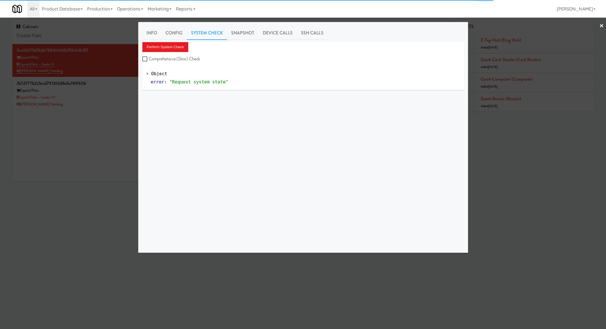
click at [178, 41] on div "Info Config System Check Snapshot Device Calls SSH Calls Perform System Check C…" at bounding box center [303, 137] width 322 height 222
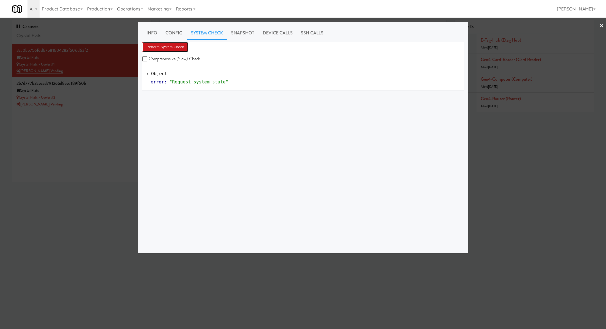
click at [177, 47] on button "Perform System Check" at bounding box center [165, 47] width 46 height 10
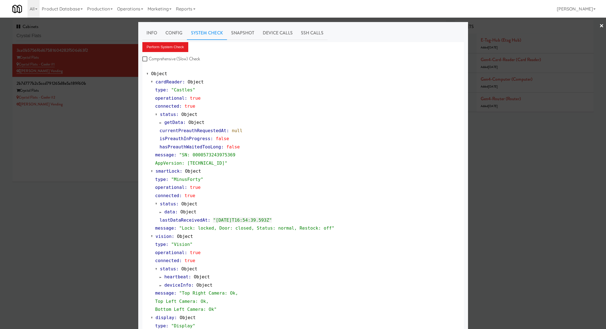
click at [113, 93] on div at bounding box center [303, 164] width 606 height 329
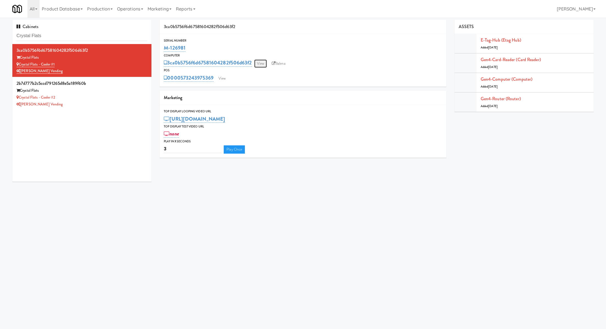
click at [265, 60] on link "View" at bounding box center [260, 63] width 13 height 8
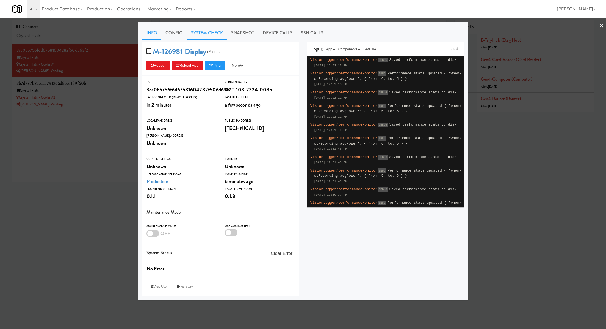
click at [215, 38] on link "System Check" at bounding box center [207, 33] width 40 height 14
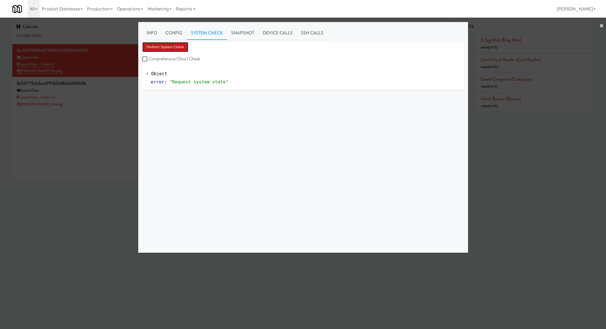
click at [184, 45] on button "Perform System Check" at bounding box center [165, 47] width 46 height 10
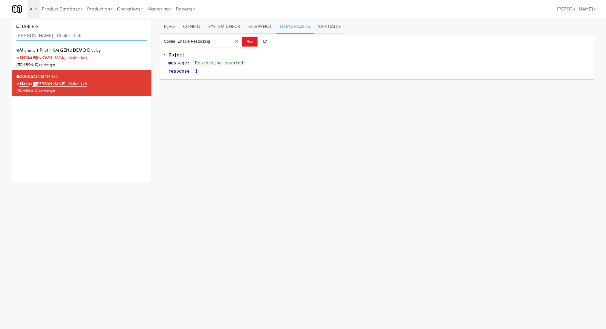
click at [44, 36] on input "Bradlee - Cooler - Left" at bounding box center [82, 36] width 131 height 10
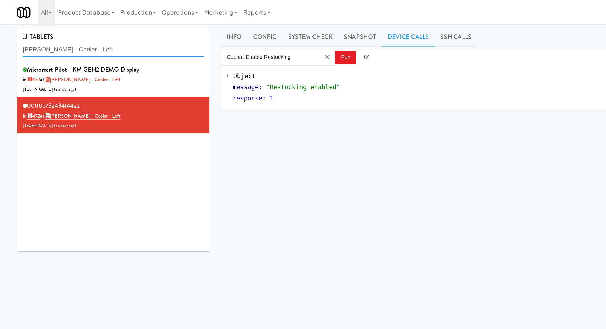
click at [44, 36] on input "Bradlee - Cooler - Left" at bounding box center [82, 36] width 131 height 10
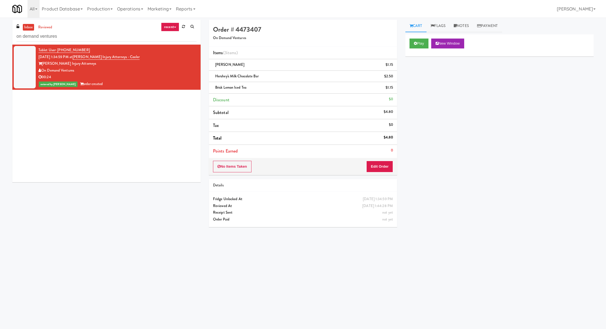
click at [55, 34] on input "on demand ventures" at bounding box center [107, 36] width 180 height 10
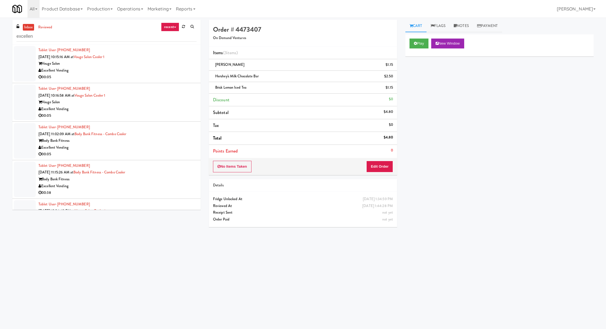
type input "excellen"
click at [125, 64] on div "Vouge Salon" at bounding box center [118, 63] width 158 height 7
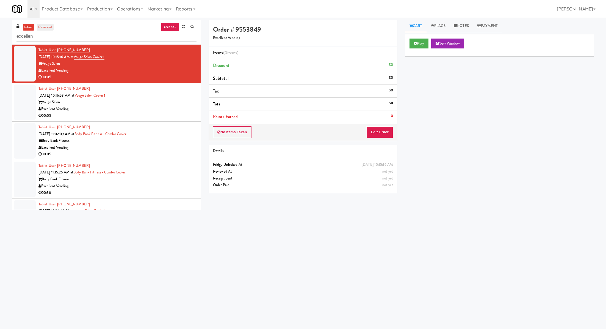
click at [43, 29] on link "reviewed" at bounding box center [45, 27] width 17 height 7
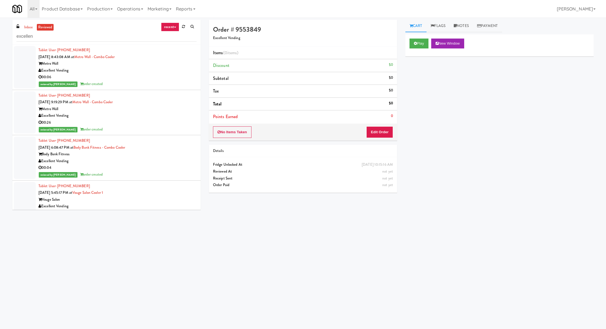
click at [134, 74] on div "00:06" at bounding box center [118, 77] width 158 height 7
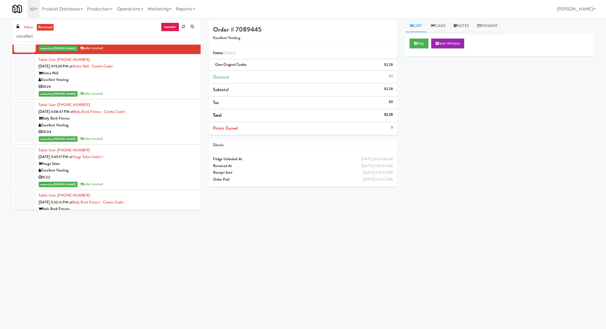
scroll to position [47, 0]
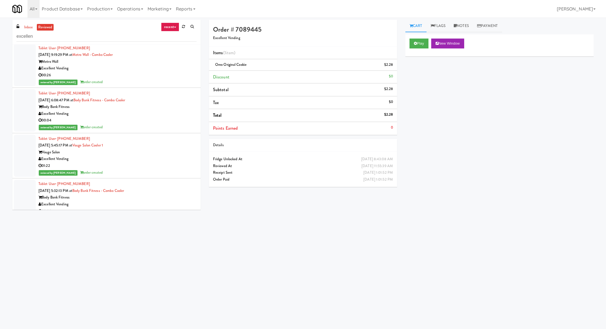
click at [129, 107] on div "Body Bank Fitness" at bounding box center [118, 106] width 158 height 7
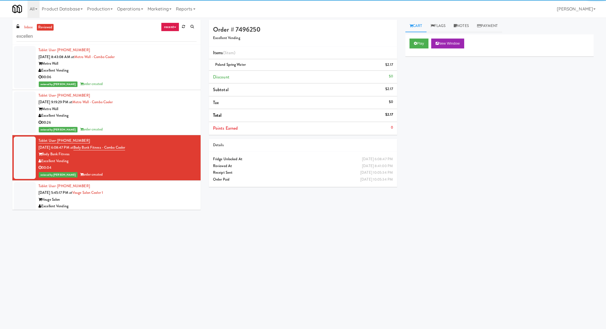
click at [131, 66] on div "Metro Wall" at bounding box center [118, 63] width 158 height 7
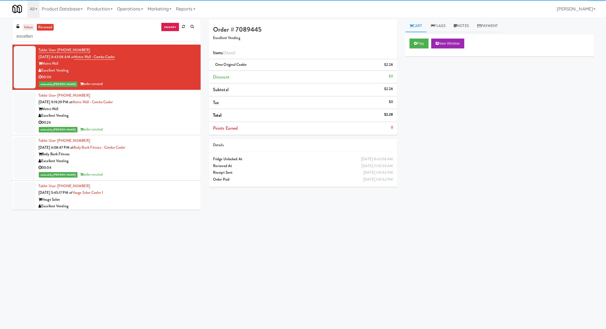
click at [29, 24] on link "inbox" at bounding box center [28, 27] width 11 height 7
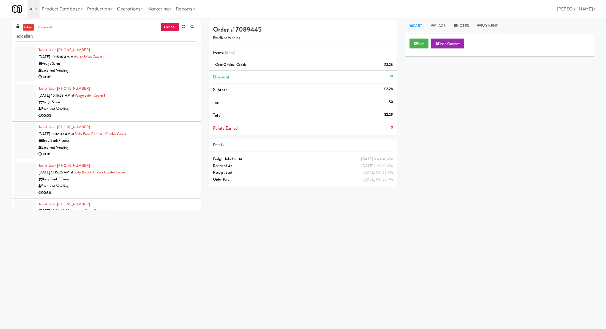
click at [122, 66] on div "Vouge Salon" at bounding box center [118, 63] width 158 height 7
